Goal: Task Accomplishment & Management: Manage account settings

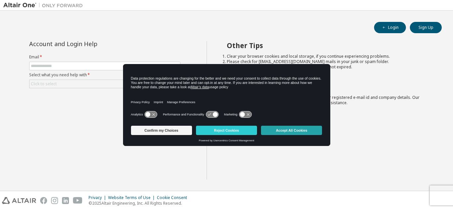
click at [286, 126] on button "Accept All Cookies" at bounding box center [291, 130] width 61 height 9
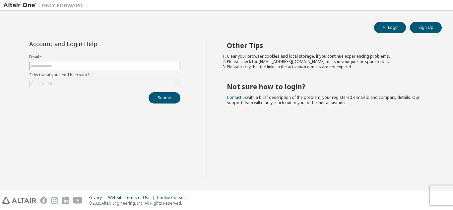
click at [56, 65] on input "text" at bounding box center [105, 65] width 148 height 5
type input "**********"
click at [93, 82] on div "Click to select" at bounding box center [104, 84] width 150 height 8
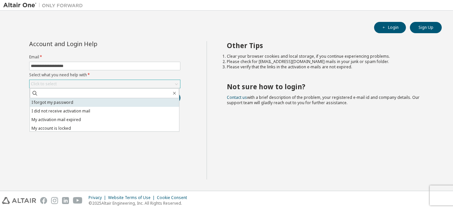
click at [74, 102] on li "I forgot my password" at bounding box center [104, 102] width 149 height 9
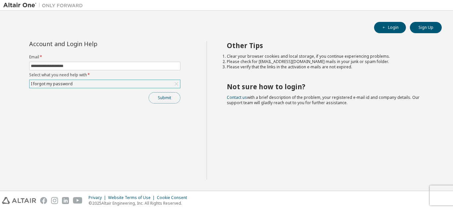
click at [158, 99] on button "Submit" at bounding box center [164, 97] width 32 height 11
